Goal: Information Seeking & Learning: Check status

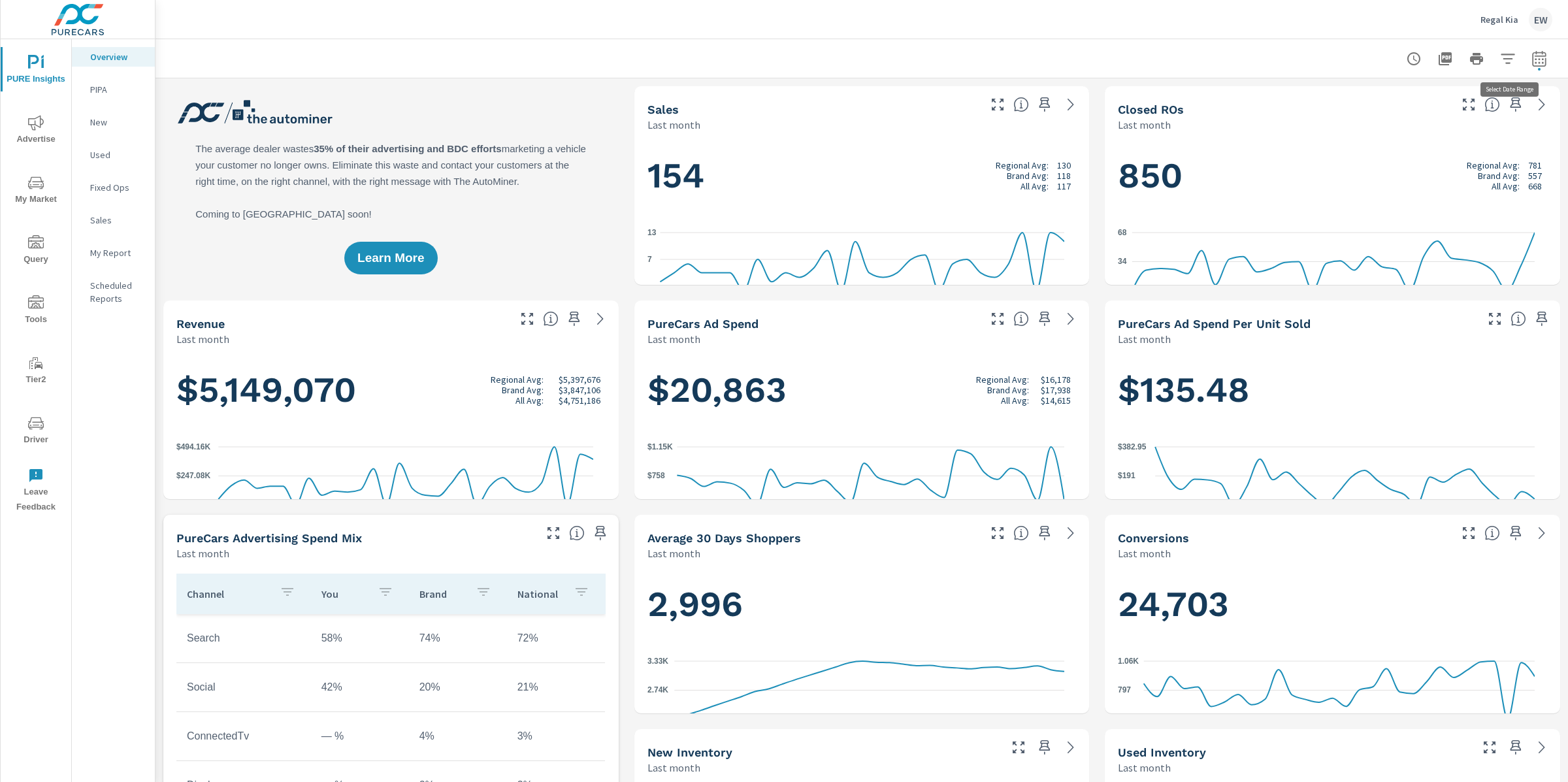
click at [1531, 61] on icon "button" at bounding box center [1539, 59] width 16 height 16
select select "Last month"
click at [1391, 154] on p "+ Add comparison" at bounding box center [1436, 149] width 168 height 16
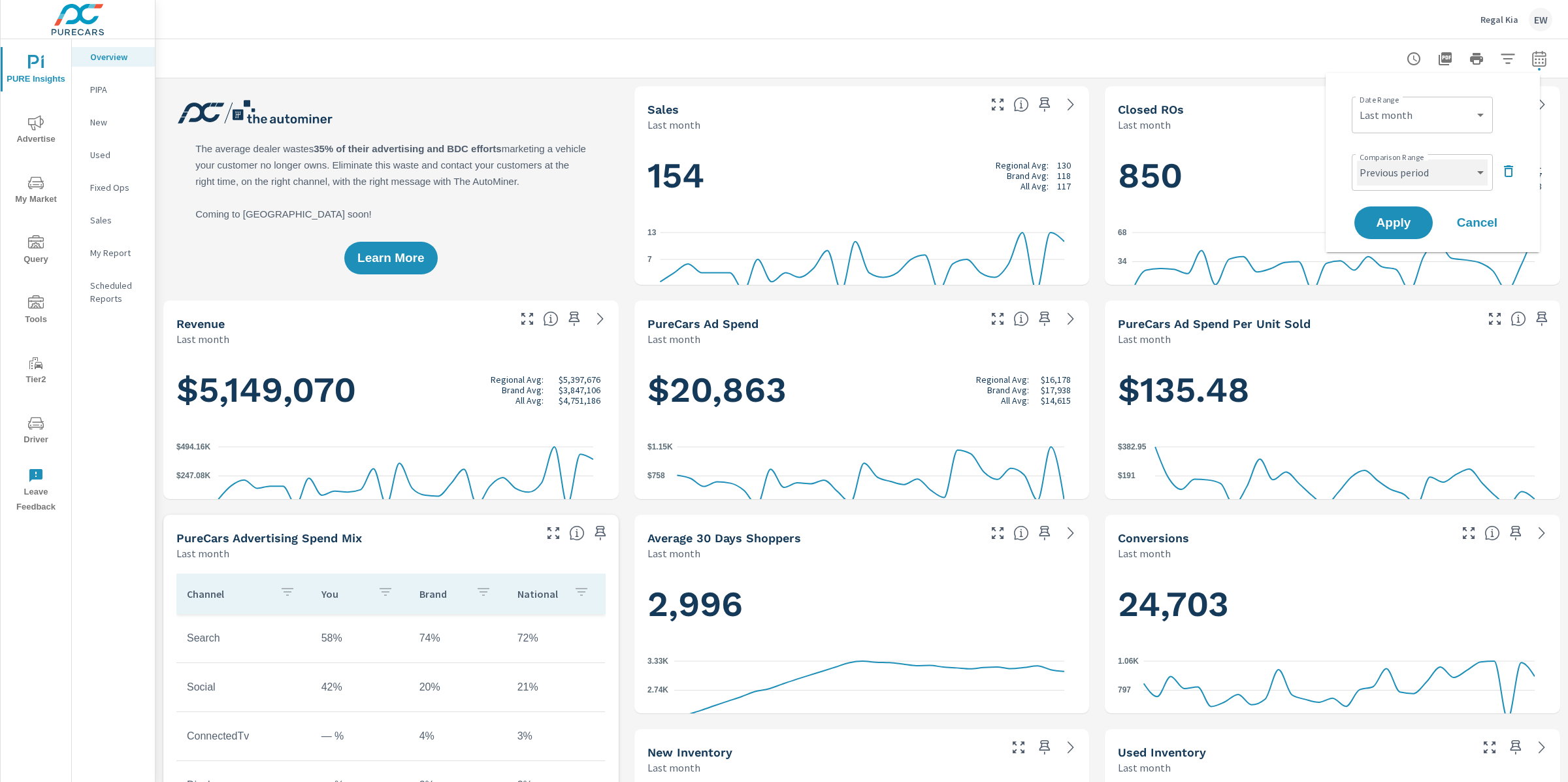
click at [1386, 177] on select "Custom Previous period Previous month Previous year" at bounding box center [1423, 172] width 131 height 26
select select "Previous year"
click at [1357, 162] on select "Custom Previous period Previous month Previous year" at bounding box center [1423, 172] width 131 height 26
click at [1386, 227] on span "Apply" at bounding box center [1394, 223] width 52 height 12
